Goal: Task Accomplishment & Management: Use online tool/utility

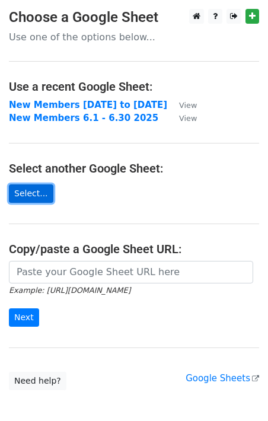
click at [30, 193] on link "Select..." at bounding box center [31, 193] width 44 height 18
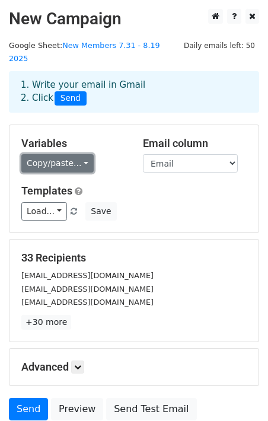
click at [80, 154] on link "Copy/paste..." at bounding box center [57, 163] width 72 height 18
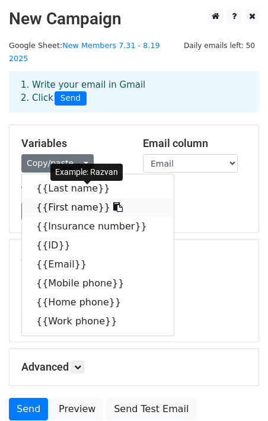
click at [76, 198] on link "{{First name}}" at bounding box center [98, 207] width 152 height 19
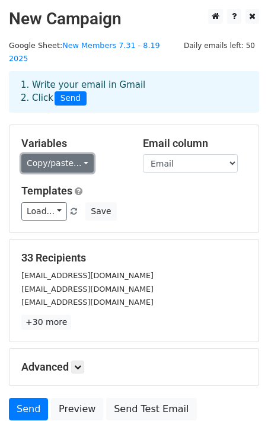
click at [72, 154] on link "Copy/paste..." at bounding box center [57, 163] width 72 height 18
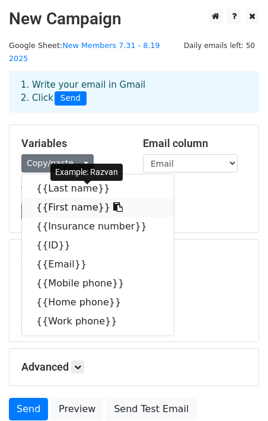
click at [75, 198] on link "{{First name}}" at bounding box center [98, 207] width 152 height 19
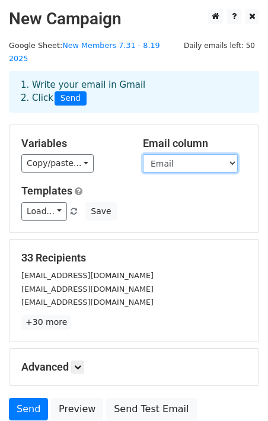
click at [209, 154] on select "Last name First name Insurance number ID Email Mobile phone Home phone Work pho…" at bounding box center [190, 163] width 95 height 18
click at [143, 154] on select "Last name First name Insurance number ID Email Mobile phone Home phone Work pho…" at bounding box center [190, 163] width 95 height 18
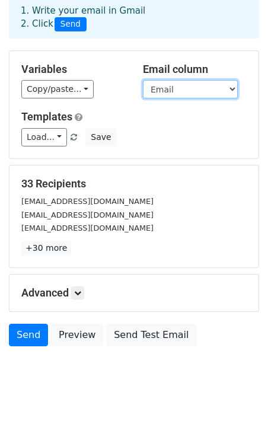
scroll to position [87, 0]
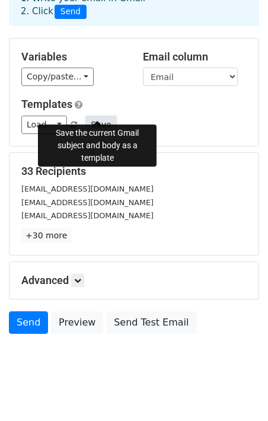
click at [97, 116] on button "Save" at bounding box center [100, 125] width 31 height 18
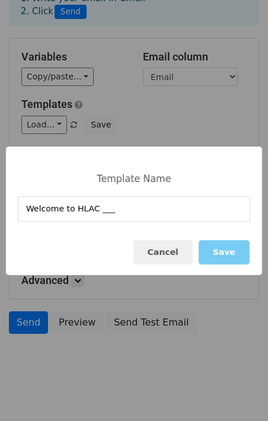
type input "Welcome to HLAC ___"
click at [242, 251] on button "Save" at bounding box center [224, 252] width 51 height 24
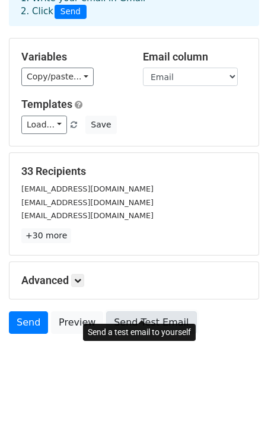
click at [139, 311] on link "Send Test Email" at bounding box center [151, 322] width 90 height 23
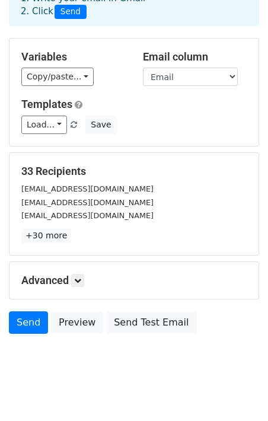
scroll to position [0, 0]
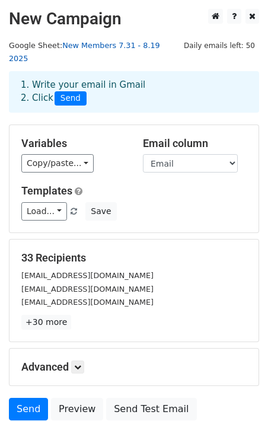
click at [127, 45] on link "New Members 7.31 - 8.19 2025" at bounding box center [84, 52] width 151 height 23
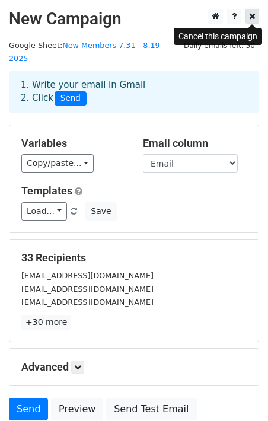
click at [251, 14] on icon at bounding box center [252, 16] width 7 height 8
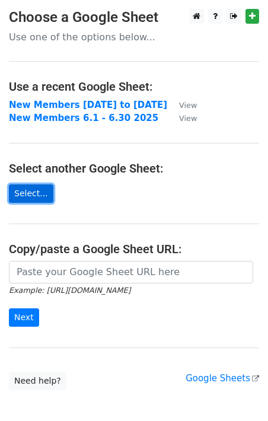
click at [40, 196] on link "Select..." at bounding box center [31, 193] width 44 height 18
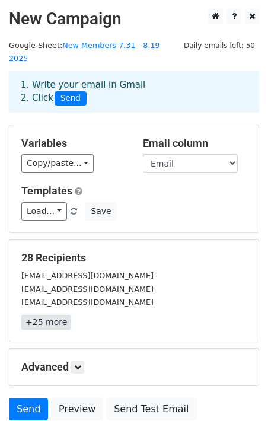
click at [43, 315] on link "+25 more" at bounding box center [46, 322] width 50 height 15
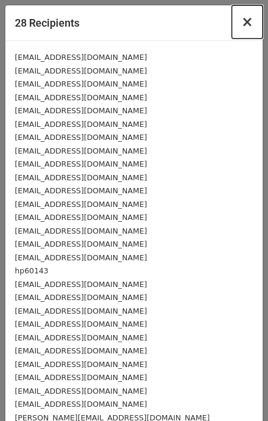
click at [244, 23] on span "×" at bounding box center [247, 22] width 12 height 17
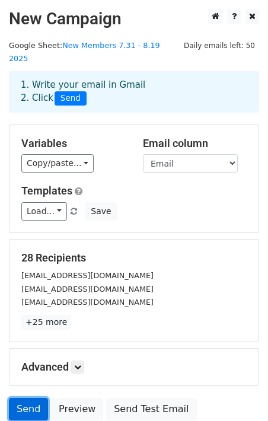
click at [30, 399] on link "Send" at bounding box center [28, 409] width 39 height 23
click at [29, 399] on link "Send" at bounding box center [28, 409] width 39 height 23
click at [28, 398] on link "Send" at bounding box center [28, 409] width 39 height 23
